Goal: Task Accomplishment & Management: Use online tool/utility

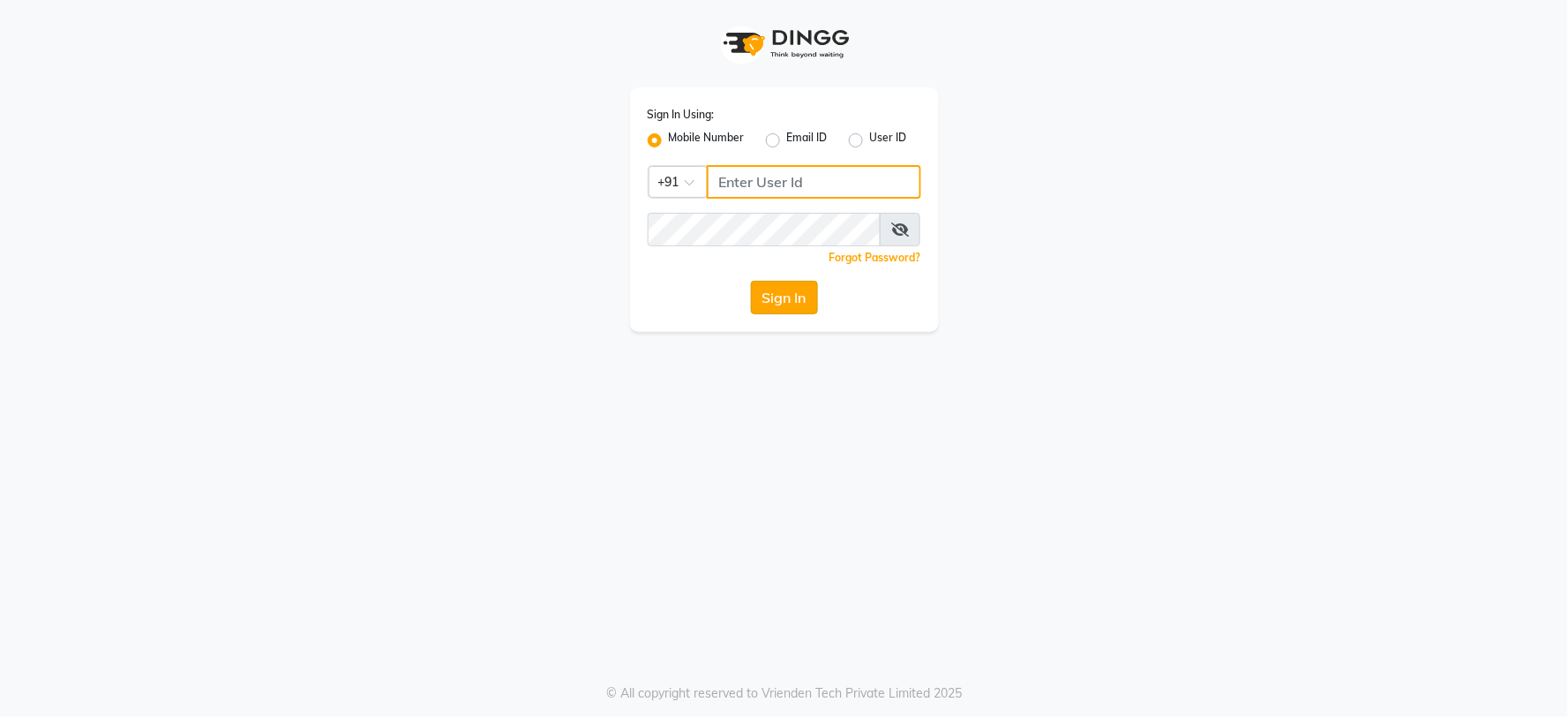
type input "8482915668"
click at [804, 305] on button "Sign In" at bounding box center [785, 298] width 67 height 34
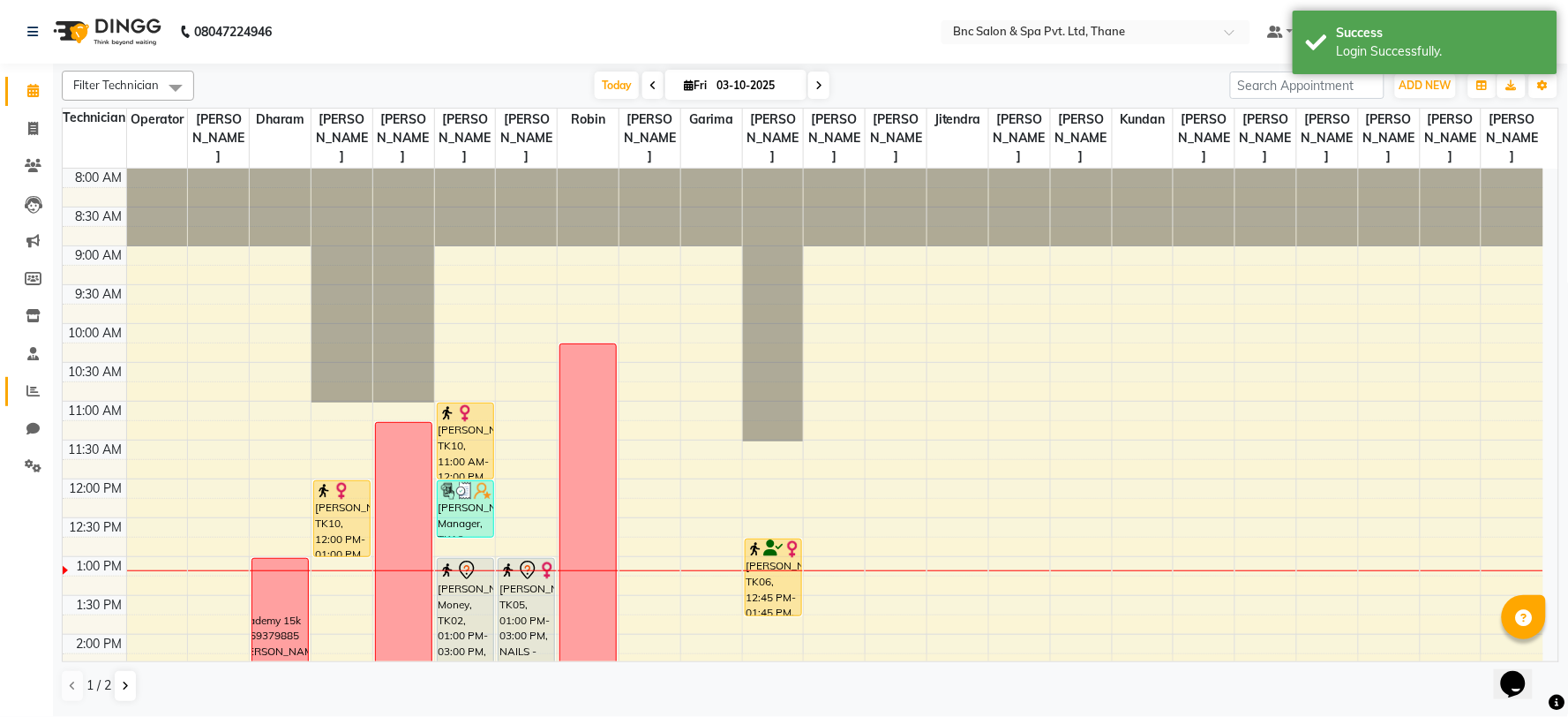
click at [36, 385] on icon at bounding box center [33, 390] width 13 height 13
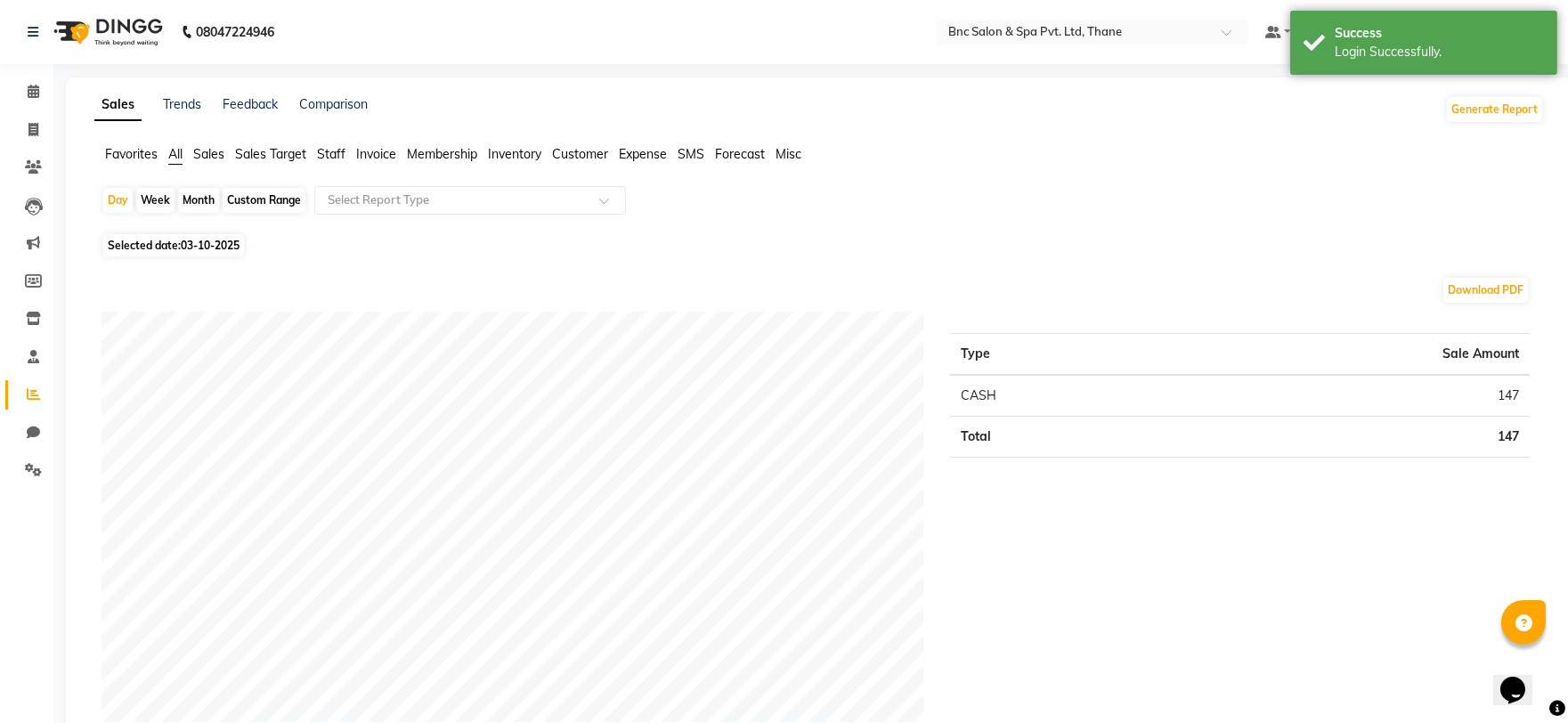
click at [249, 161] on span "Sales Target" at bounding box center [271, 154] width 72 height 16
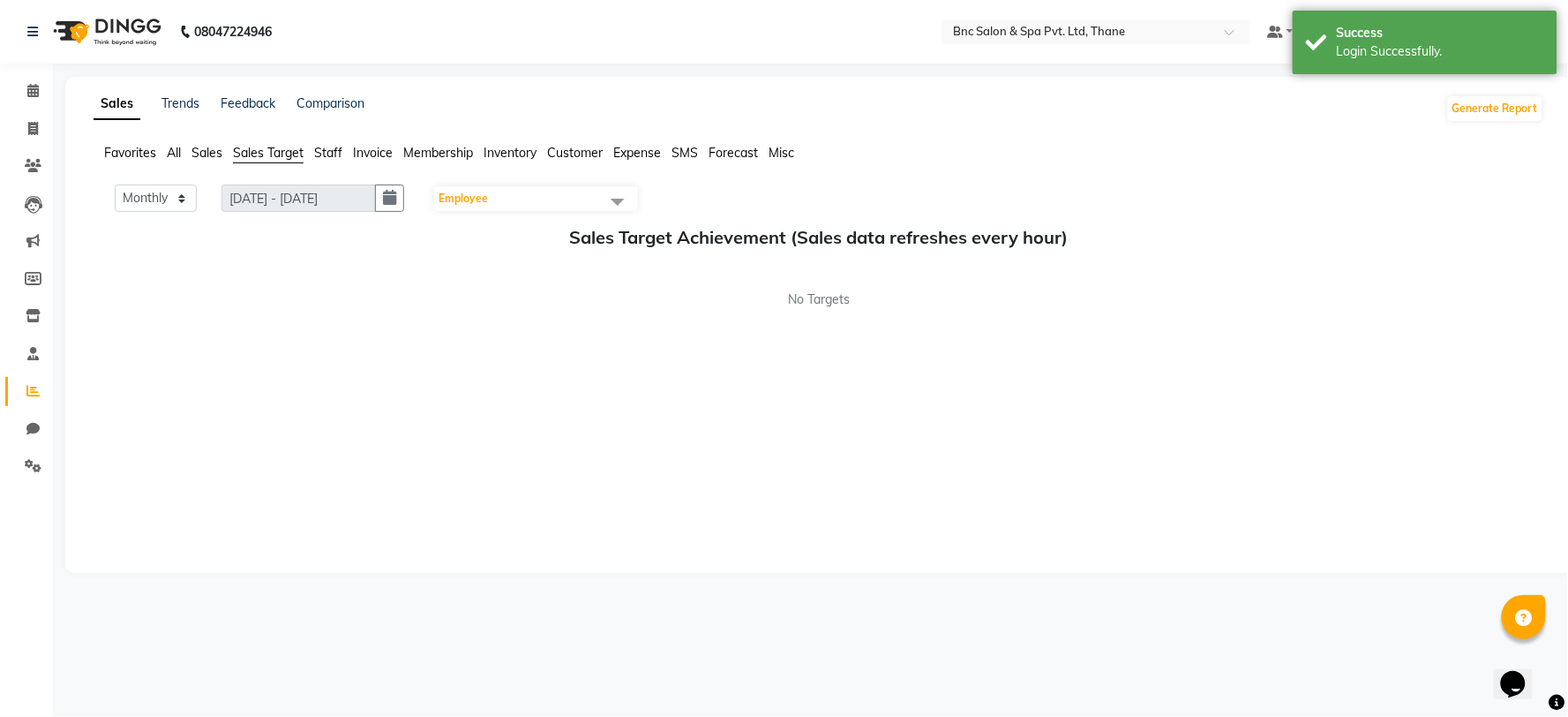
click at [206, 150] on span "Sales" at bounding box center [206, 152] width 31 height 16
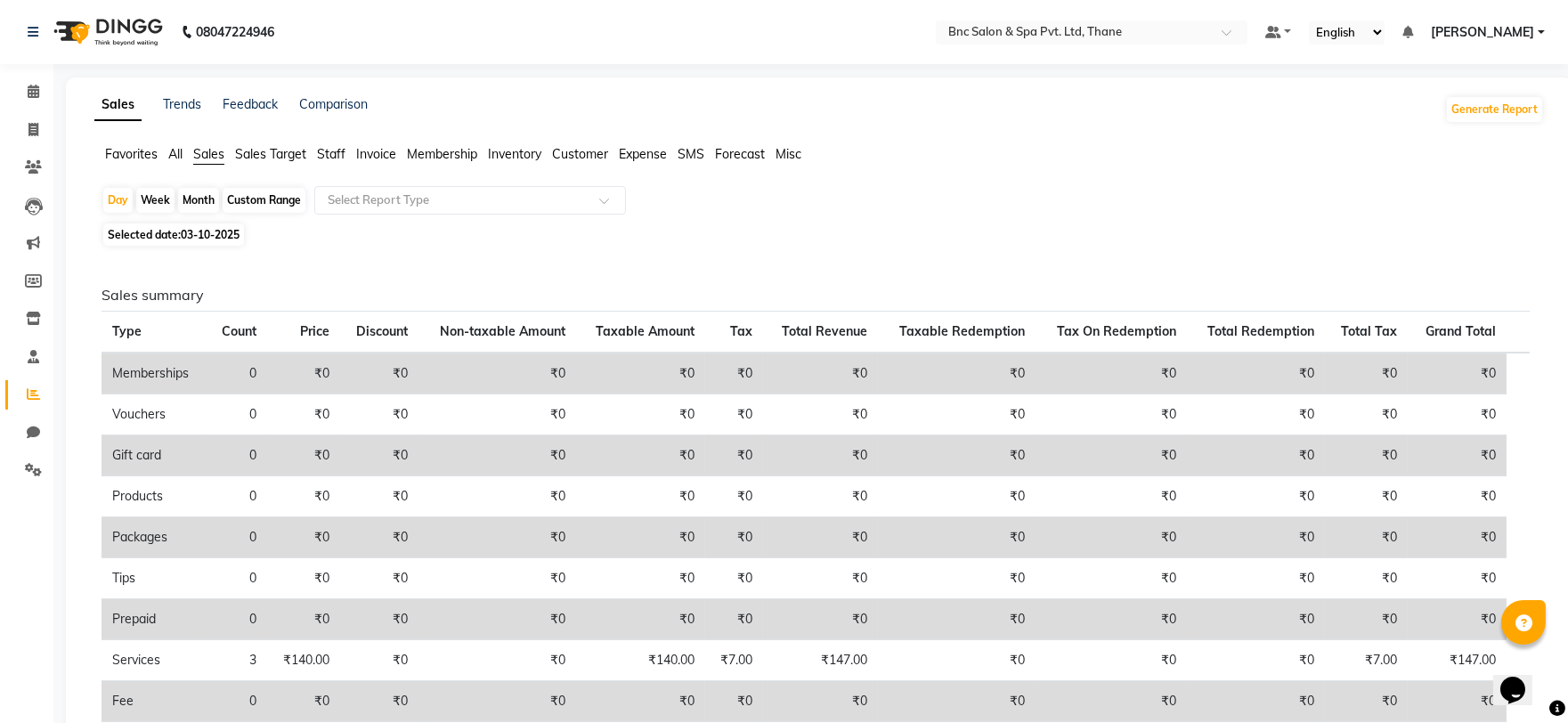
click at [273, 201] on div "Custom Range" at bounding box center [264, 200] width 83 height 25
select select "10"
select select "2025"
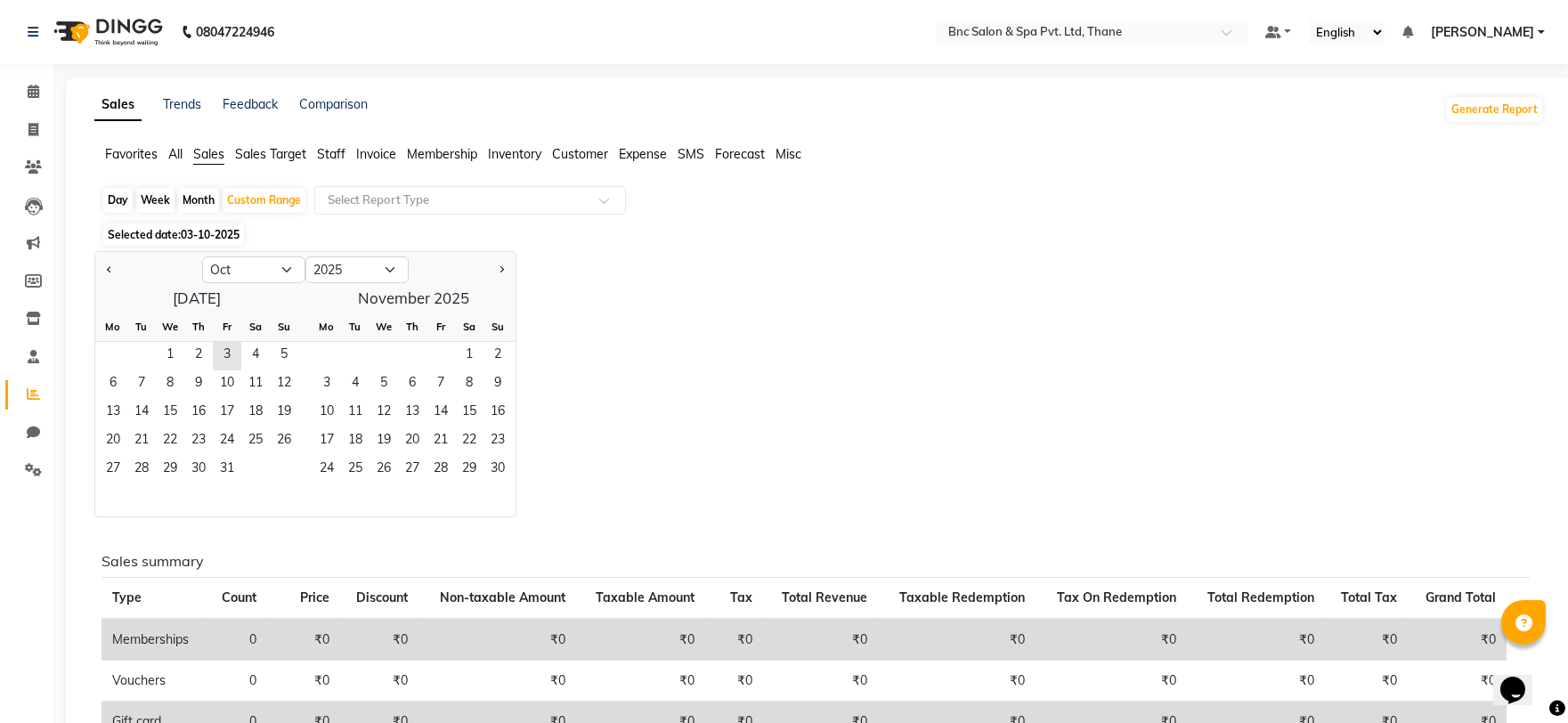
click at [96, 269] on div at bounding box center [149, 270] width 107 height 29
click at [105, 270] on button "Previous month" at bounding box center [110, 270] width 14 height 29
select select "9"
click at [122, 345] on span "1" at bounding box center [114, 356] width 29 height 29
click at [131, 464] on span "30" at bounding box center [141, 470] width 29 height 29
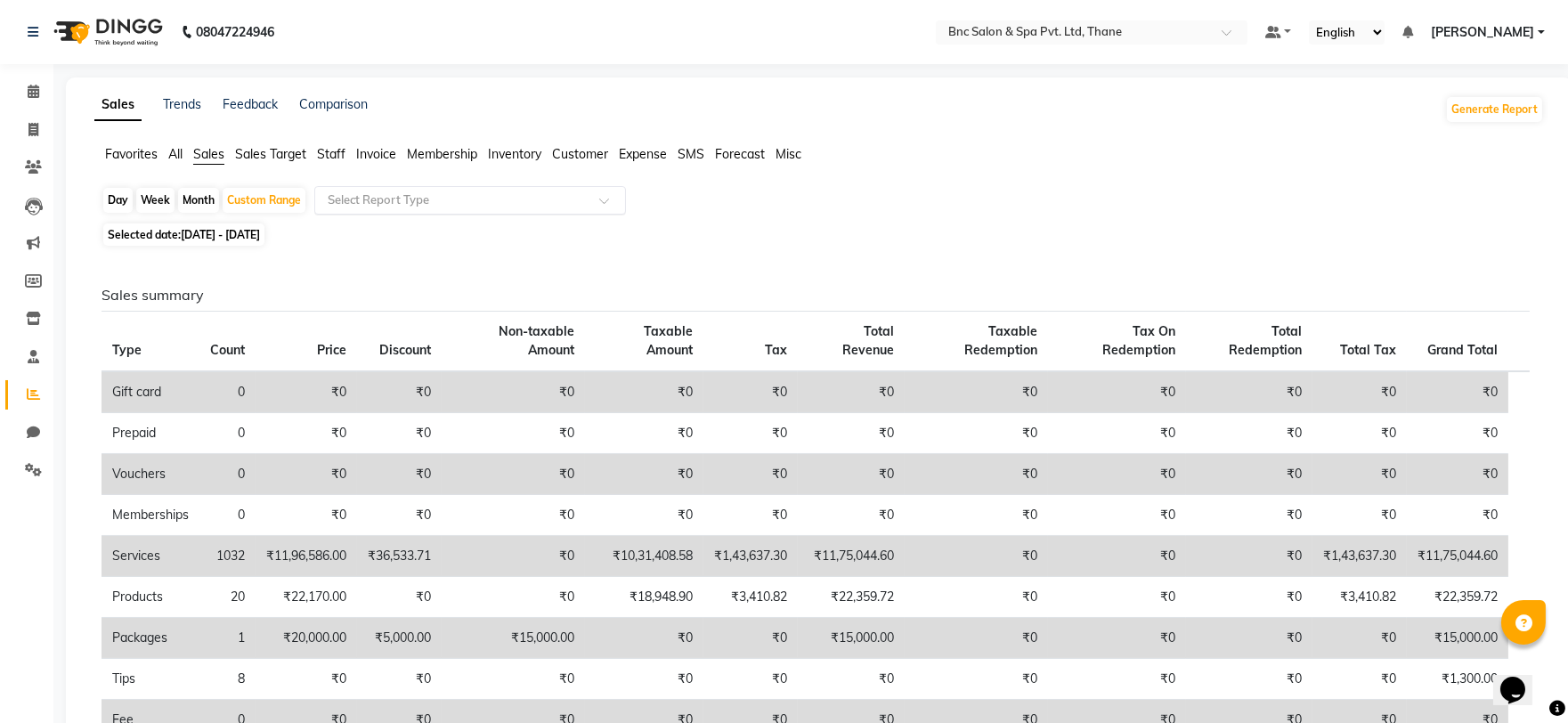
click at [553, 202] on input "text" at bounding box center [452, 200] width 257 height 18
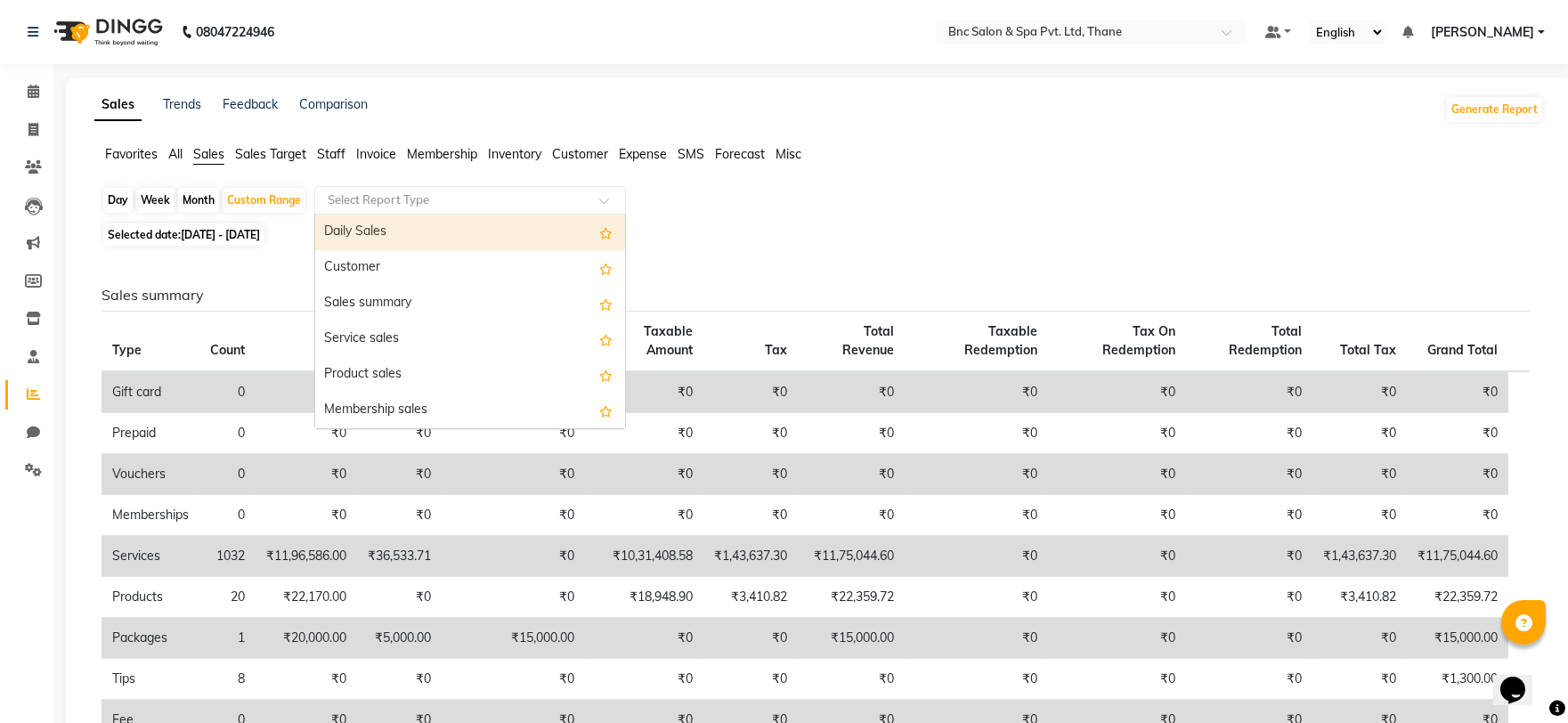
click at [482, 235] on div "Daily Sales" at bounding box center [470, 232] width 310 height 36
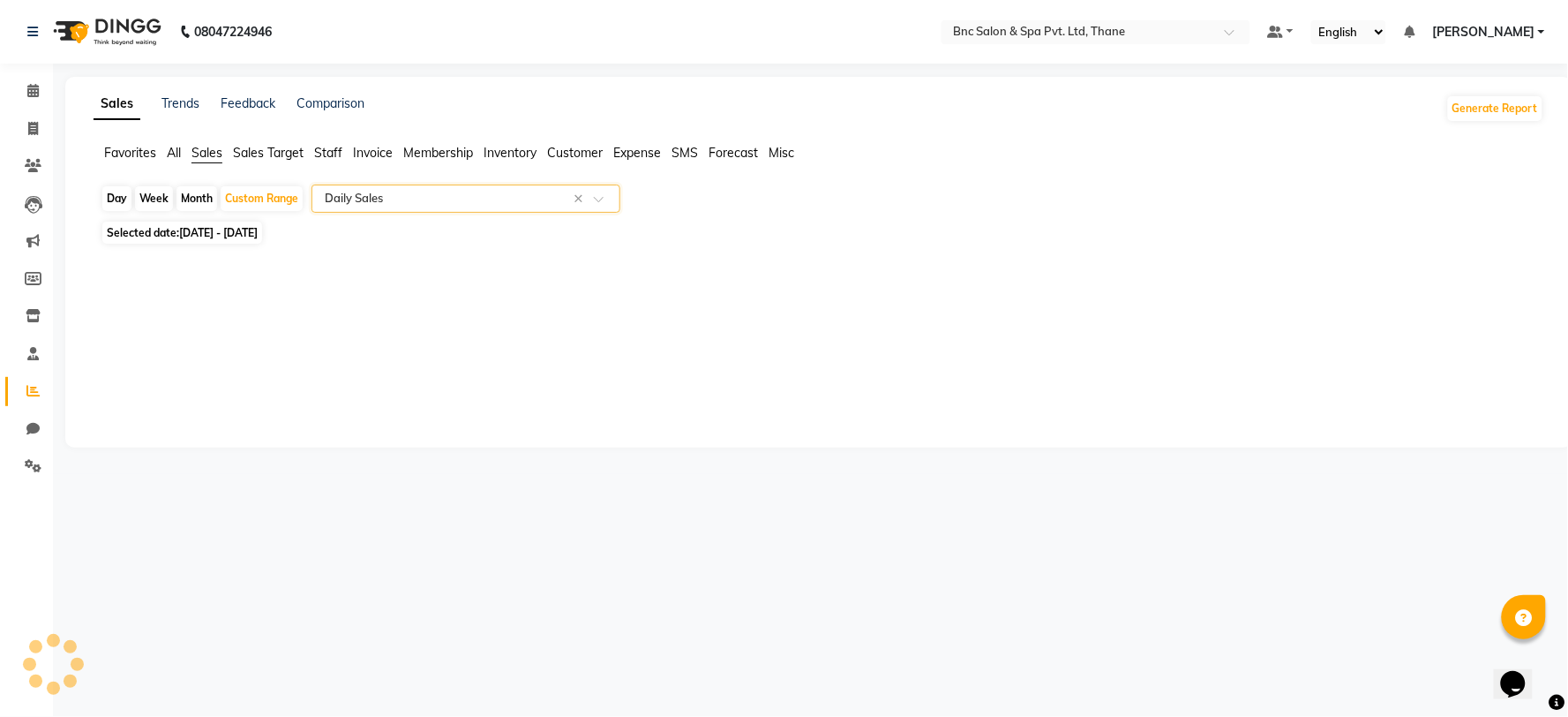
select select "full_report"
select select "csv"
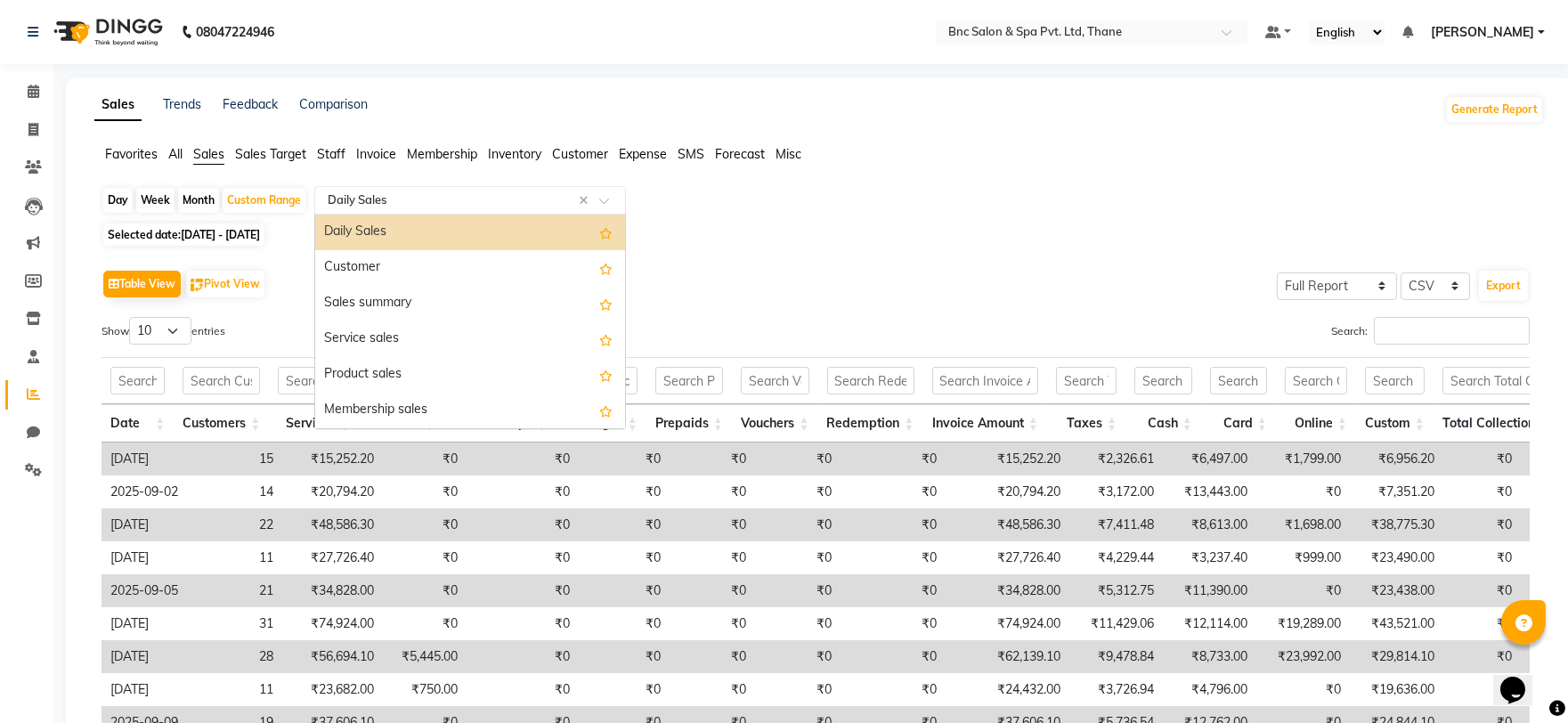
click at [495, 193] on input "text" at bounding box center [452, 200] width 257 height 18
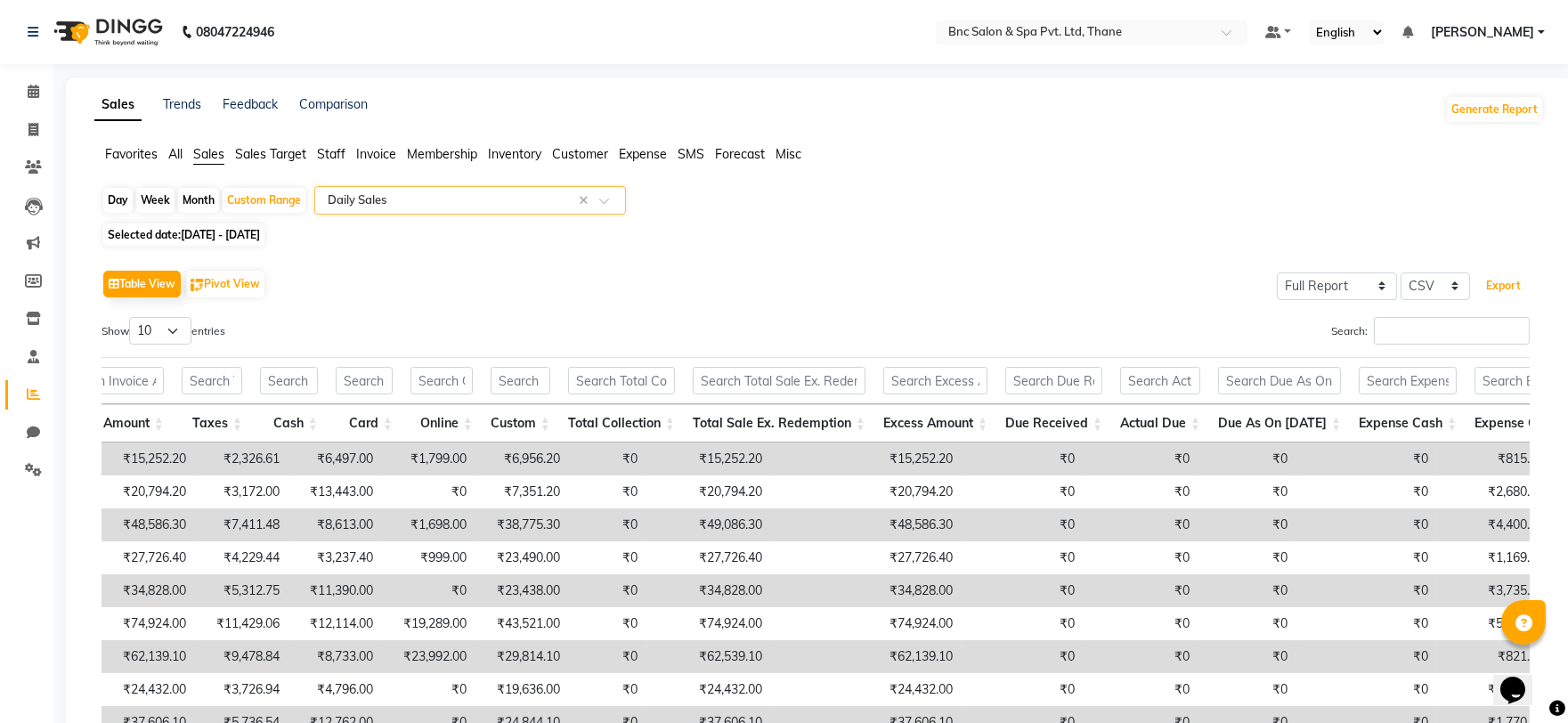
drag, startPoint x: 1505, startPoint y: 288, endPoint x: 1508, endPoint y: 265, distance: 23.2
click at [1505, 288] on button "Export" at bounding box center [1503, 286] width 49 height 30
